Goal: Task Accomplishment & Management: Manage account settings

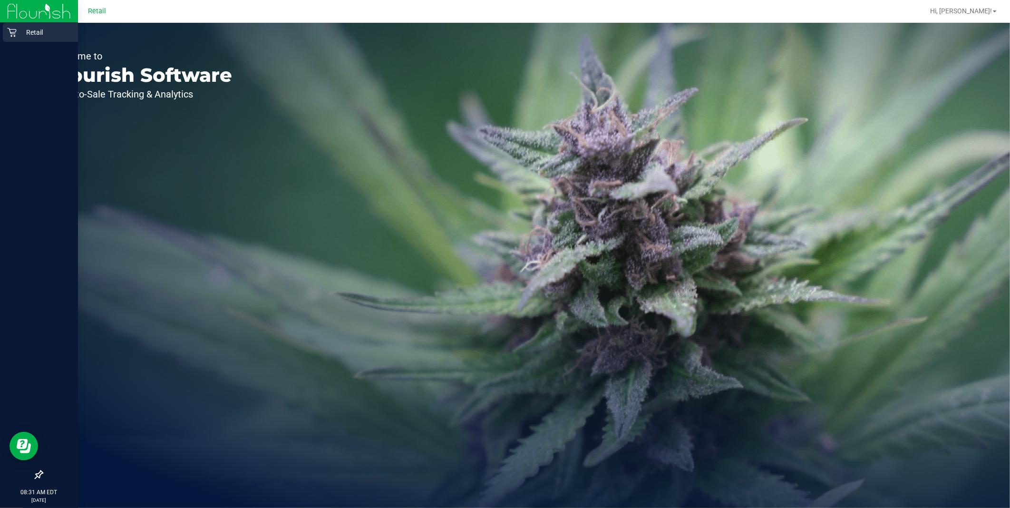
click at [4, 33] on div "Retail" at bounding box center [40, 32] width 75 height 19
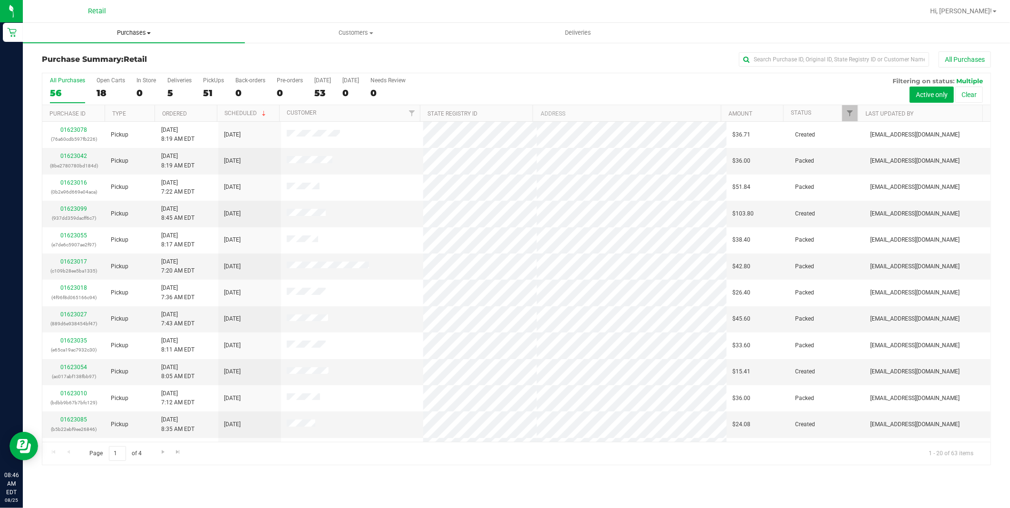
click at [129, 35] on span "Purchases" at bounding box center [134, 33] width 222 height 9
click at [115, 59] on span "Summary of purchases" at bounding box center [72, 57] width 98 height 8
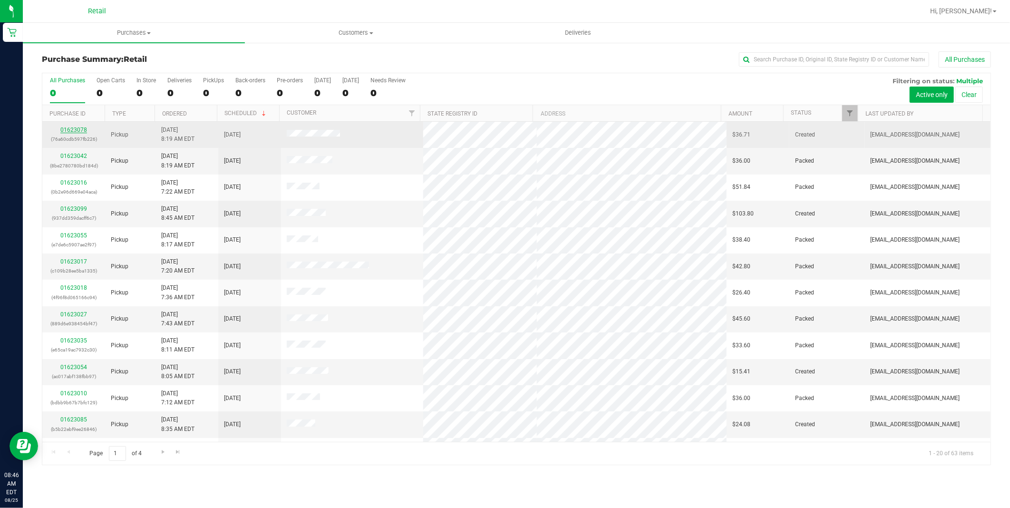
click at [75, 131] on link "01623078" at bounding box center [73, 130] width 27 height 7
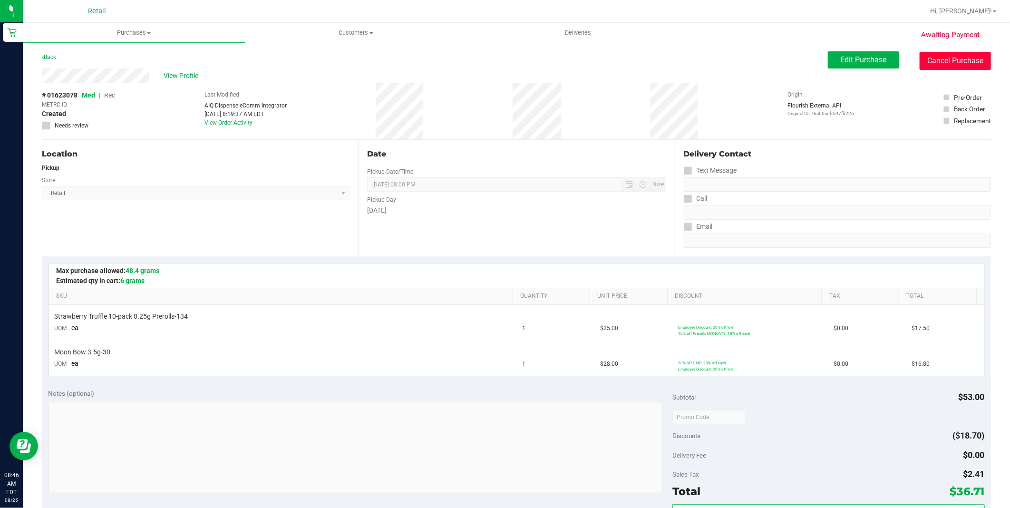
click at [934, 58] on button "Cancel Purchase" at bounding box center [955, 61] width 71 height 18
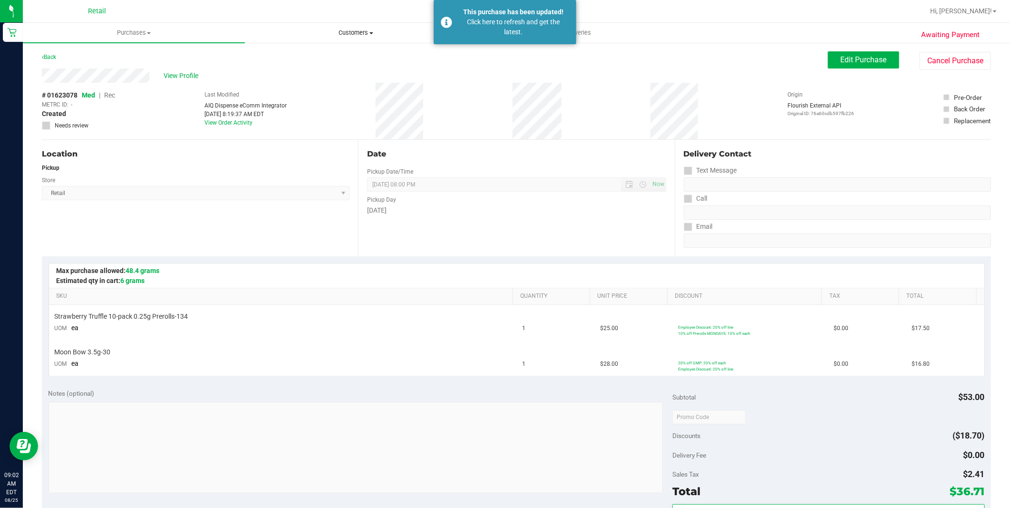
drag, startPoint x: 359, startPoint y: 32, endPoint x: 353, endPoint y: 42, distance: 11.3
click at [359, 32] on span "Customers" at bounding box center [355, 33] width 221 height 9
click at [335, 57] on li "All customers" at bounding box center [356, 57] width 222 height 11
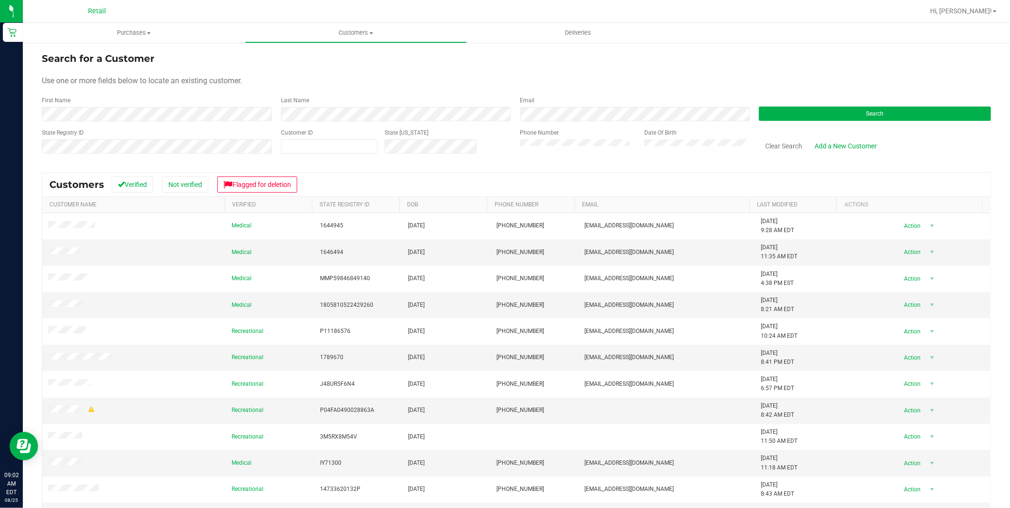
click at [212, 121] on form "Search for a Customer Use one or more fields below to locate an existing custom…" at bounding box center [516, 106] width 949 height 111
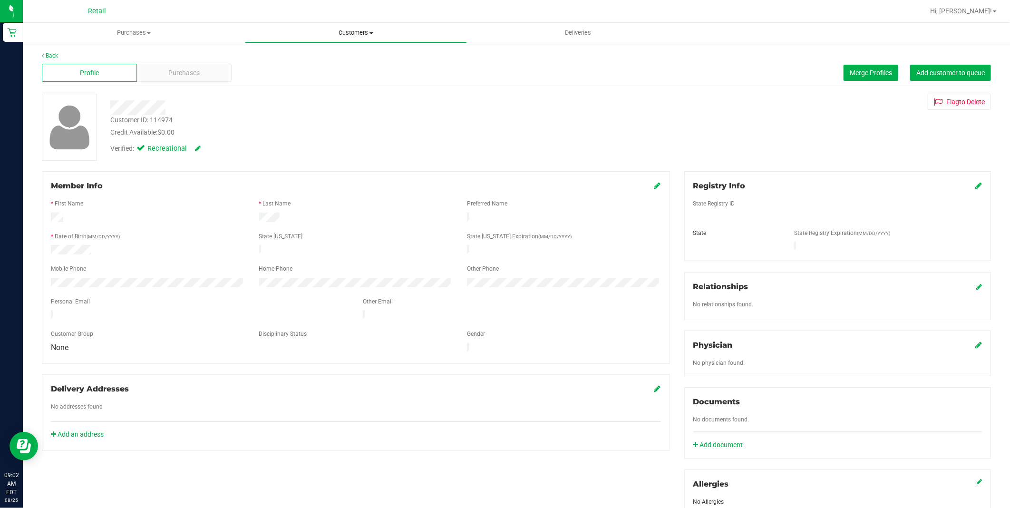
click at [351, 35] on span "Customers" at bounding box center [355, 33] width 221 height 9
click at [336, 56] on li "All customers" at bounding box center [356, 57] width 222 height 11
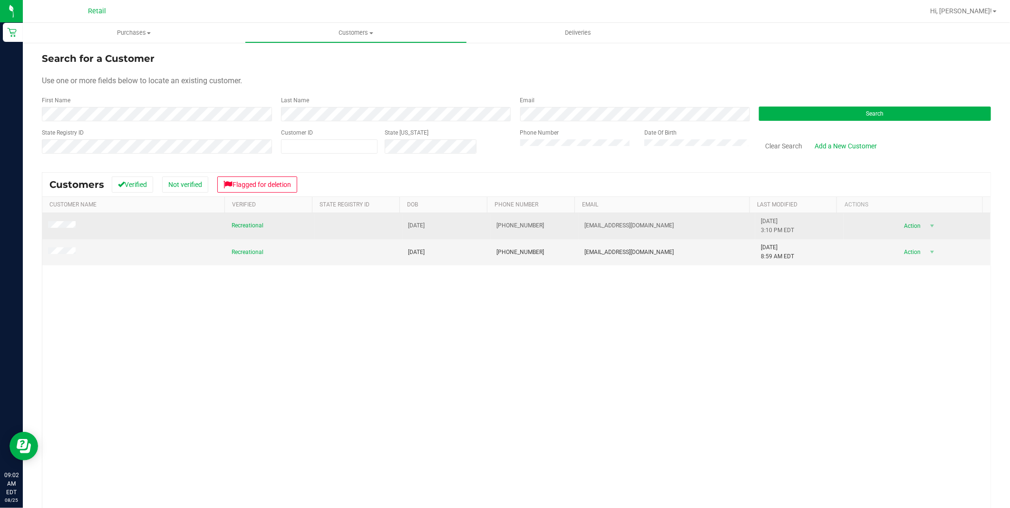
click at [59, 230] on span at bounding box center [63, 226] width 30 height 10
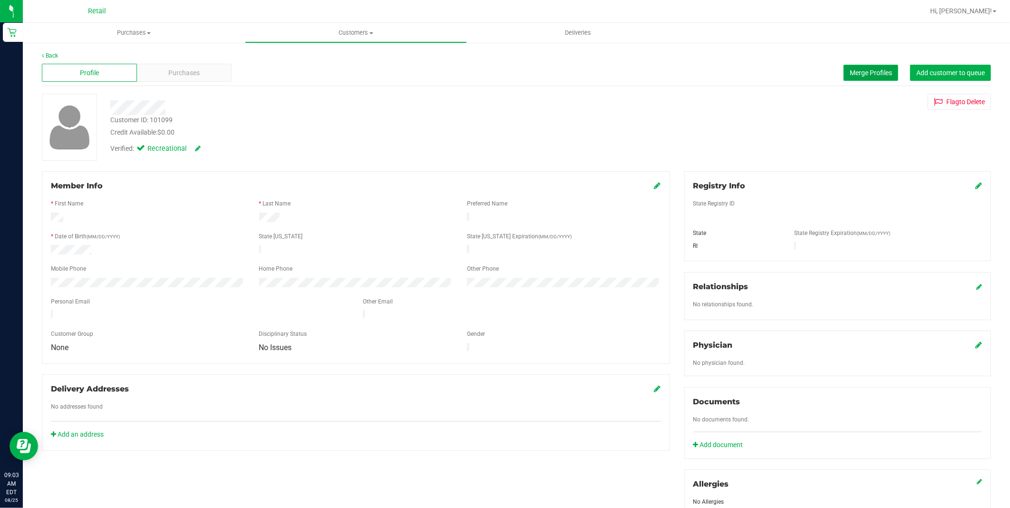
click at [874, 69] on span "Merge Profiles" at bounding box center [871, 73] width 42 height 8
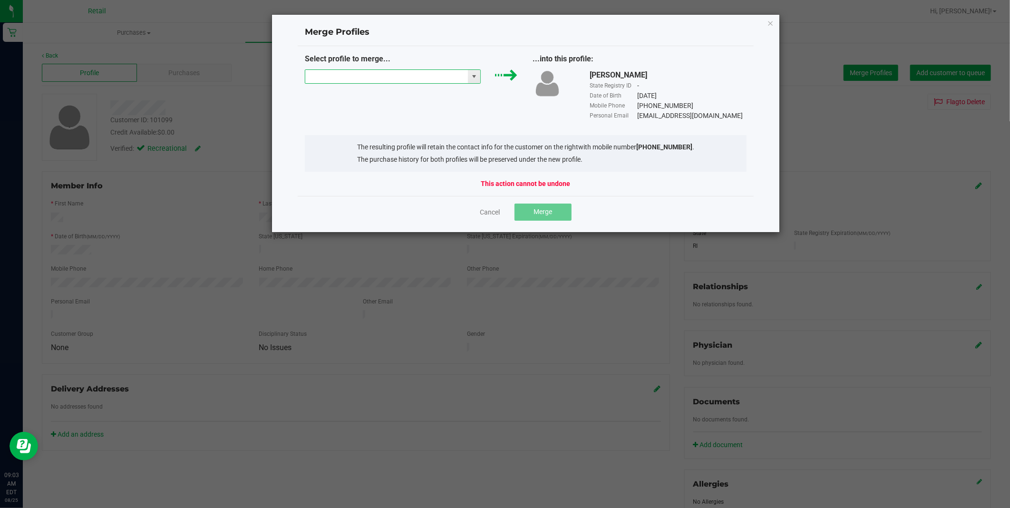
click at [398, 81] on input "NO DATA FOUND" at bounding box center [386, 76] width 163 height 13
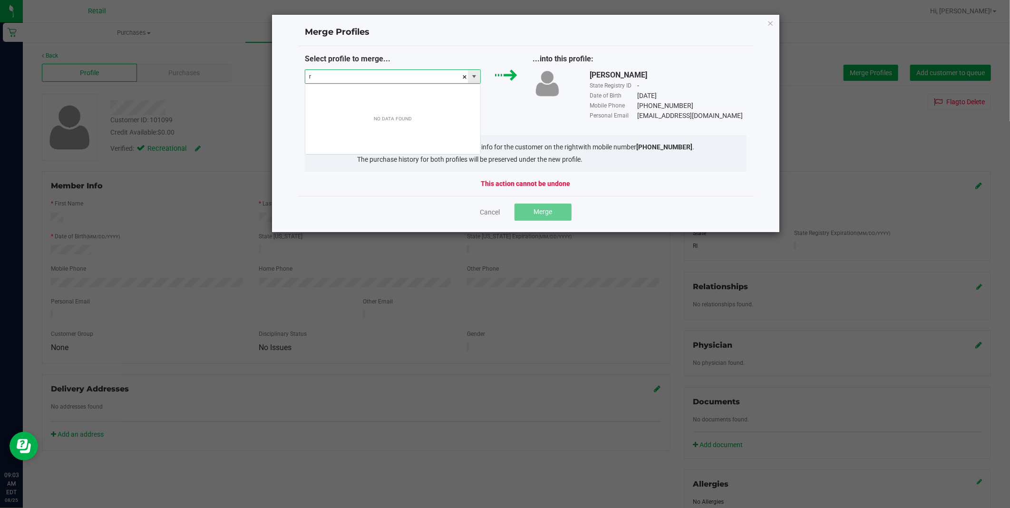
scroll to position [14, 176]
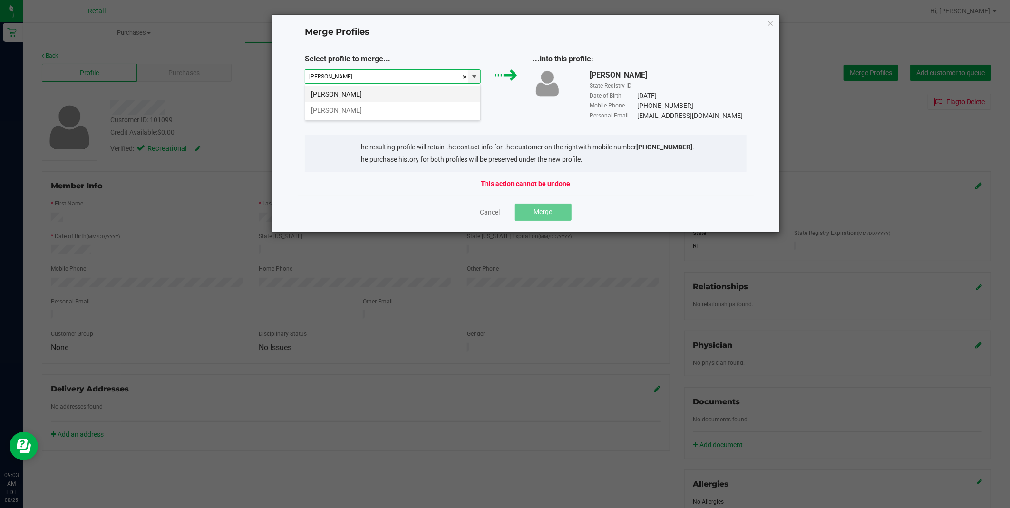
click at [384, 89] on li "[PERSON_NAME]" at bounding box center [392, 94] width 175 height 16
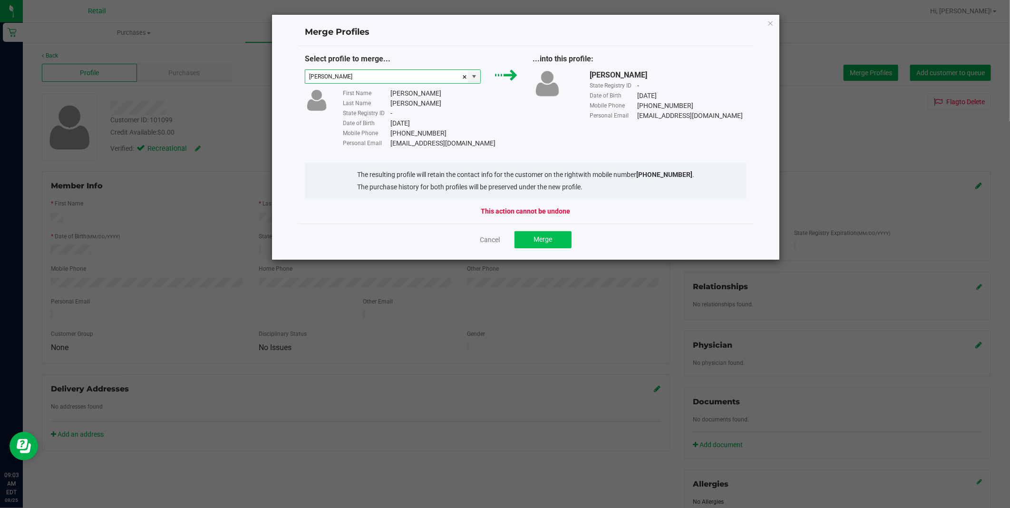
type input "[PERSON_NAME]"
click at [541, 243] on span "Merge" at bounding box center [543, 239] width 19 height 8
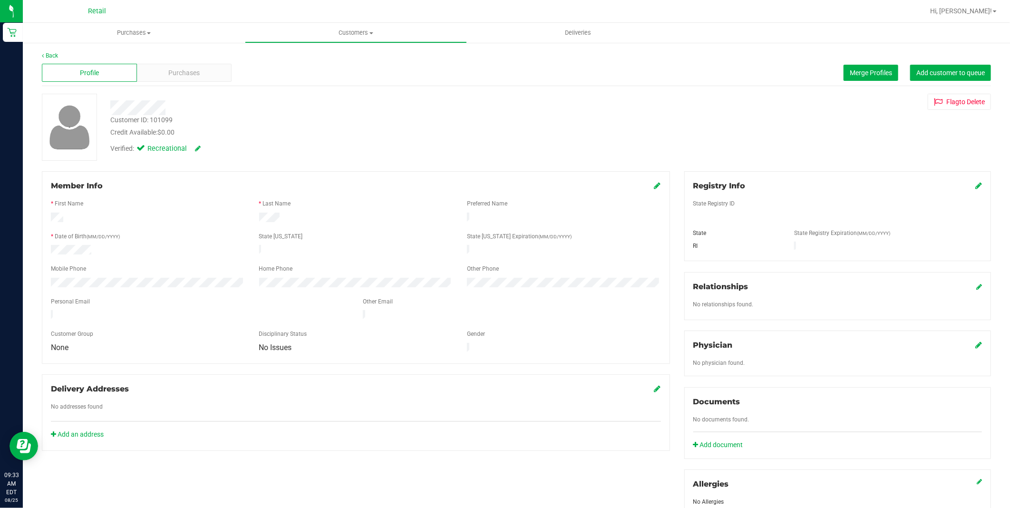
click at [359, 41] on link "Customers All customers Add a new customer All physicians" at bounding box center [356, 33] width 222 height 20
click at [340, 54] on li "All customers" at bounding box center [356, 57] width 222 height 11
